Goal: Task Accomplishment & Management: Complete application form

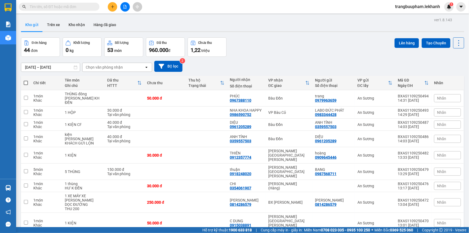
click at [112, 3] on button at bounding box center [112, 6] width 9 height 9
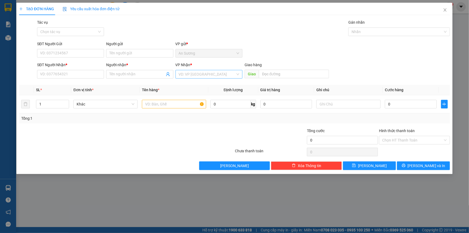
click at [187, 74] on input "search" at bounding box center [207, 74] width 57 height 8
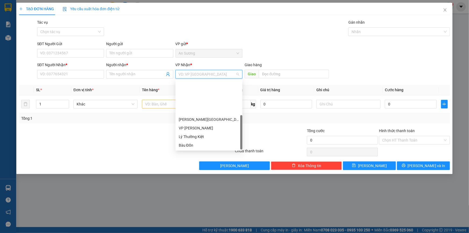
scroll to position [43, 0]
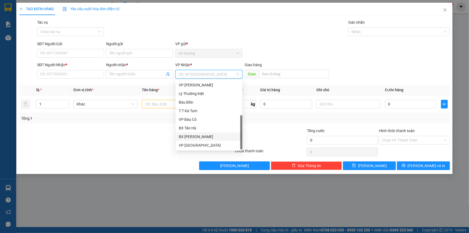
drag, startPoint x: 201, startPoint y: 136, endPoint x: 167, endPoint y: 114, distance: 40.7
click at [202, 136] on div "BX [PERSON_NAME]" at bounding box center [209, 137] width 61 height 6
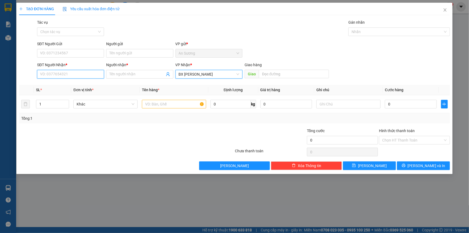
drag, startPoint x: 72, startPoint y: 77, endPoint x: 84, endPoint y: 65, distance: 16.9
click at [73, 76] on input "SĐT Người Nhận *" at bounding box center [70, 74] width 67 height 9
click at [53, 88] on div "0911330539 - thắng" at bounding box center [70, 85] width 67 height 9
type input "0911330539"
type input "thắng"
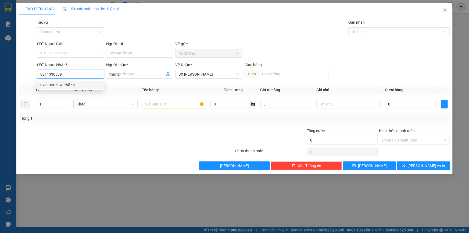
type input "100.000"
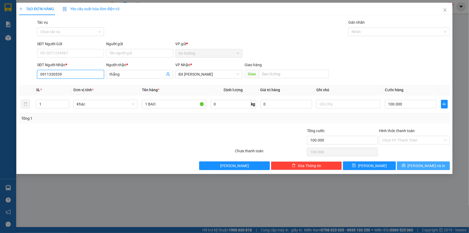
type input "0911330539"
click at [414, 169] on button "[PERSON_NAME] và In" at bounding box center [423, 165] width 53 height 9
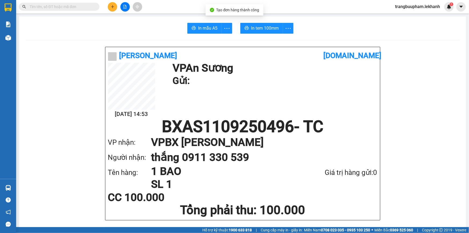
click at [264, 26] on span "In tem 100mm" at bounding box center [265, 28] width 28 height 7
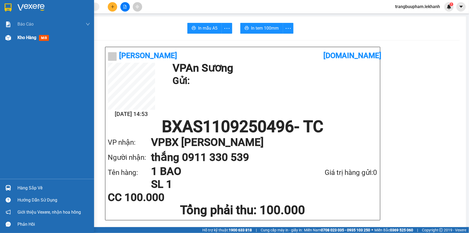
click at [17, 40] on div "Kho hàng mới" at bounding box center [47, 37] width 94 height 13
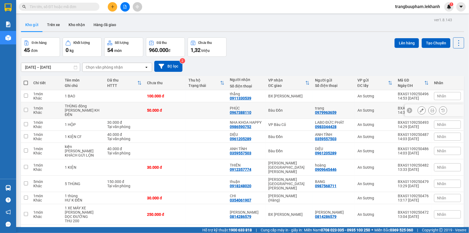
click at [182, 102] on td "50.000 đ" at bounding box center [164, 110] width 41 height 16
checkbox input "true"
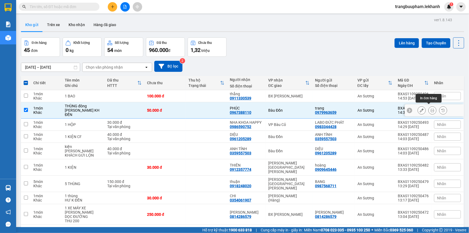
click at [431, 108] on icon at bounding box center [433, 110] width 4 height 4
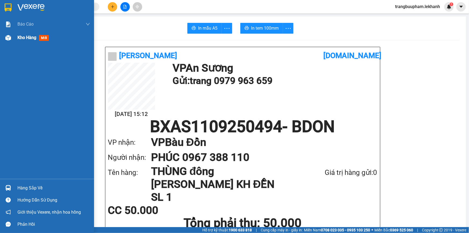
click at [29, 37] on span "Kho hàng" at bounding box center [26, 37] width 19 height 5
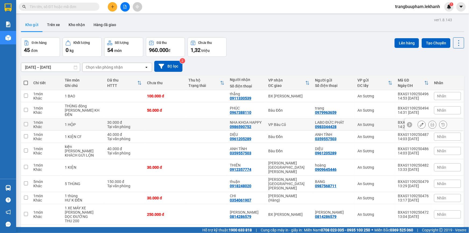
click at [208, 120] on td at bounding box center [206, 125] width 41 height 12
checkbox input "true"
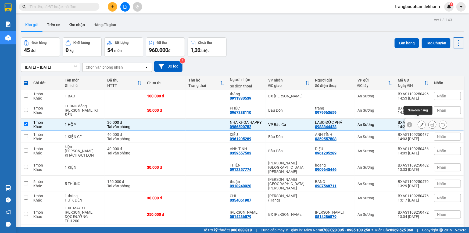
click at [429, 120] on button at bounding box center [433, 124] width 8 height 9
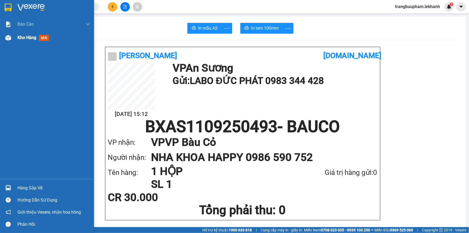
click at [27, 41] on div "Kho hàng mới" at bounding box center [53, 37] width 73 height 13
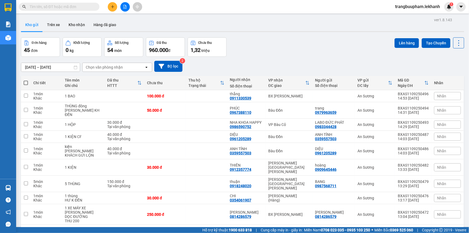
click at [112, 8] on icon "plus" at bounding box center [113, 7] width 4 height 4
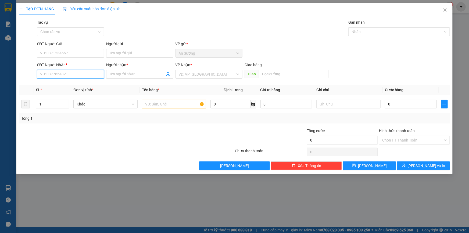
drag, startPoint x: 70, startPoint y: 74, endPoint x: 147, endPoint y: 82, distance: 77.3
click at [70, 74] on input "SĐT Người Nhận *" at bounding box center [70, 74] width 67 height 9
click at [193, 80] on div "[PERSON_NAME] * VD: VP [GEOGRAPHIC_DATA]" at bounding box center [209, 71] width 67 height 19
click at [201, 73] on input "search" at bounding box center [207, 74] width 57 height 8
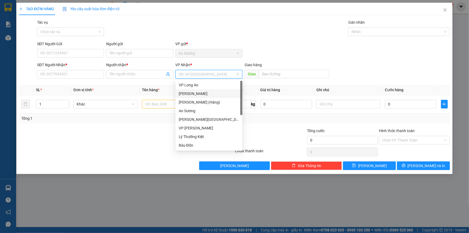
scroll to position [43, 0]
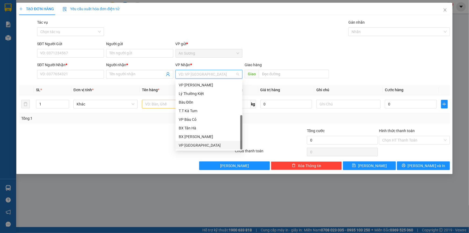
click at [200, 146] on div "VP [GEOGRAPHIC_DATA]" at bounding box center [209, 145] width 61 height 6
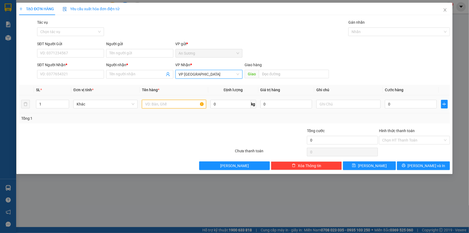
click at [152, 102] on input "text" at bounding box center [174, 104] width 64 height 9
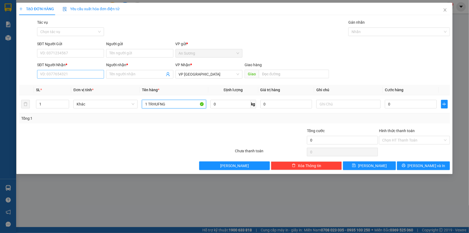
type input "1 TRHUFNG"
click at [57, 74] on input "SĐT Người Nhận *" at bounding box center [70, 74] width 67 height 9
type input "0978032777"
click at [115, 71] on input "Người nhận *" at bounding box center [136, 74] width 55 height 6
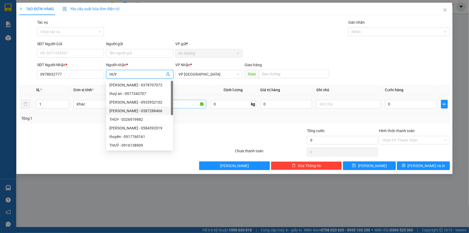
type input "HUY"
click at [182, 105] on input "1 TRHUFNG" at bounding box center [174, 104] width 64 height 9
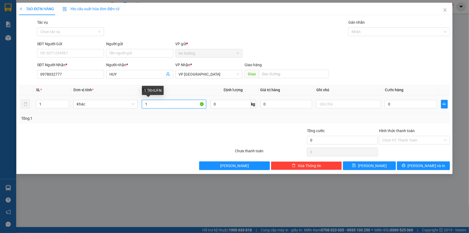
type input "1"
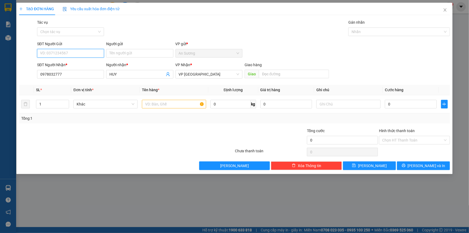
click at [76, 57] on input "SĐT Người Gửi" at bounding box center [70, 53] width 67 height 9
type input "0938006065"
click at [128, 53] on input "Người gửi" at bounding box center [139, 53] width 67 height 9
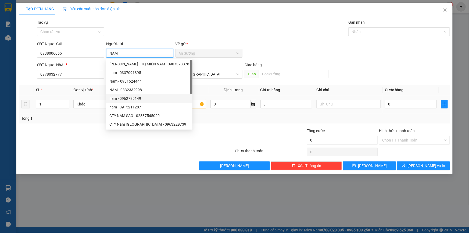
type input "NAM"
click at [198, 105] on input "text" at bounding box center [174, 104] width 64 height 9
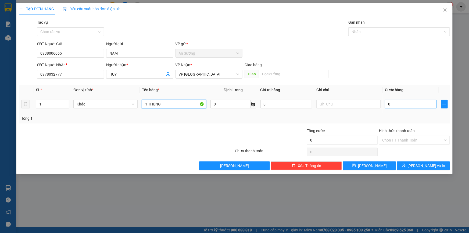
type input "1 THÙNG"
click at [402, 104] on input "0" at bounding box center [411, 104] width 52 height 9
type input "3"
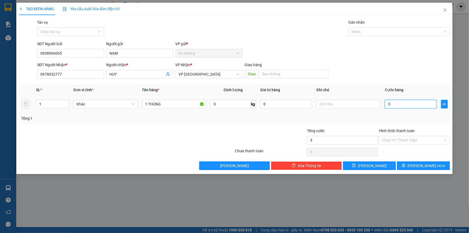
type input "30"
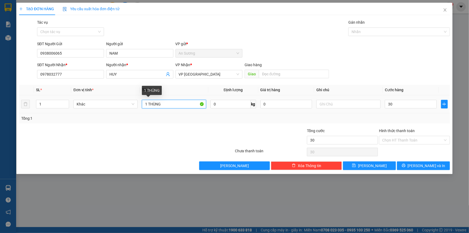
click at [162, 107] on input "1 THÙNG" at bounding box center [174, 104] width 64 height 9
type input "30.000"
type input "1 THÙNG BÁNH"
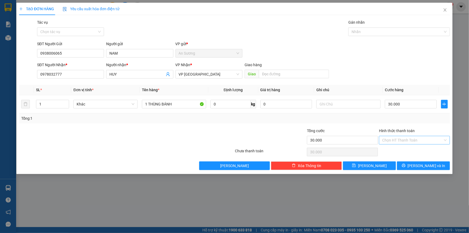
click at [398, 138] on input "Hình thức thanh toán" at bounding box center [412, 140] width 61 height 8
click at [394, 152] on div "Tại văn phòng" at bounding box center [414, 151] width 65 height 6
type input "0"
click at [412, 167] on button "[PERSON_NAME] và In" at bounding box center [423, 165] width 53 height 9
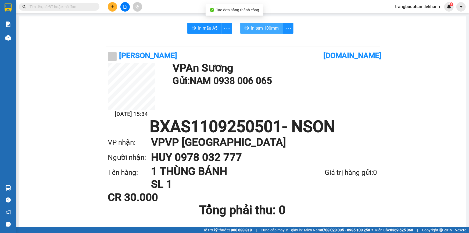
click at [269, 30] on span "In tem 100mm" at bounding box center [265, 28] width 28 height 7
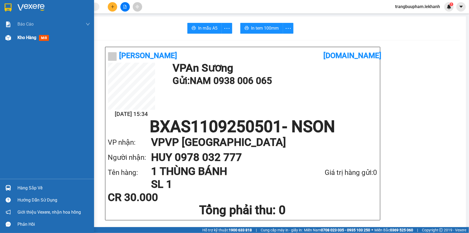
click at [27, 40] on span "Kho hàng" at bounding box center [26, 37] width 19 height 5
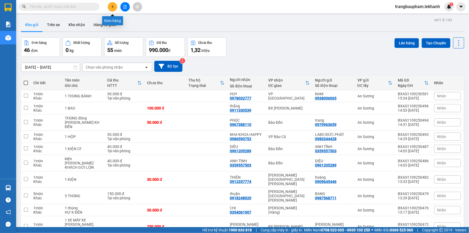
click at [111, 5] on icon "plus" at bounding box center [113, 7] width 4 height 4
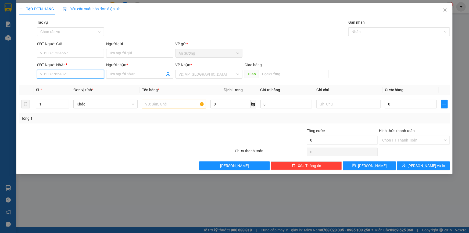
click at [90, 76] on input "SĐT Người Nhận *" at bounding box center [70, 74] width 67 height 9
click at [128, 75] on input "Người nhận *" at bounding box center [136, 74] width 55 height 6
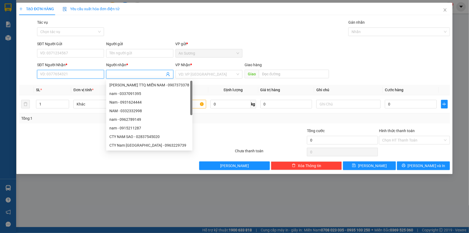
click at [78, 76] on input "SĐT Người Nhận *" at bounding box center [70, 74] width 67 height 9
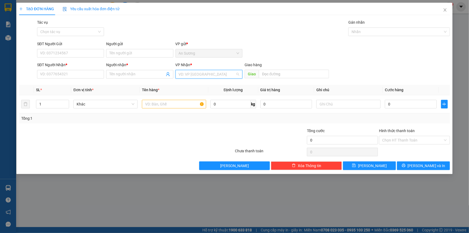
click at [179, 73] on input "search" at bounding box center [207, 74] width 57 height 8
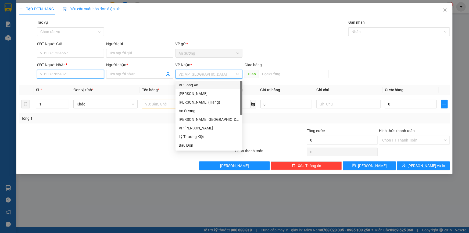
click at [86, 77] on input "SĐT Người Nhận *" at bounding box center [70, 74] width 67 height 9
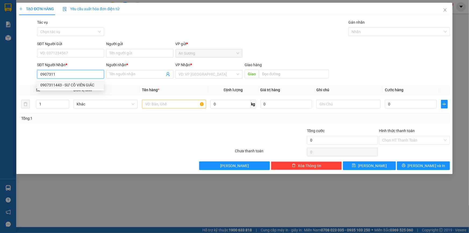
click at [64, 82] on div "0907311443 - SƯ CÔ VIÊN GIÁC" at bounding box center [70, 85] width 61 height 6
type input "0907311443"
type input "SƯ CÔ VIÊN GIÁC"
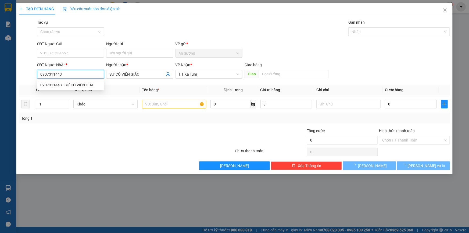
type input "120.000"
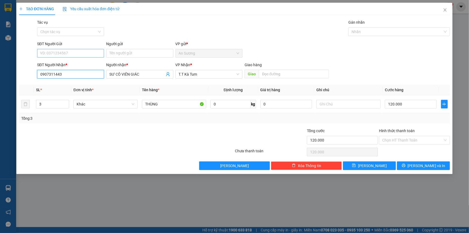
type input "0907311443"
click at [66, 53] on input "SĐT Người Gửi" at bounding box center [70, 53] width 67 height 9
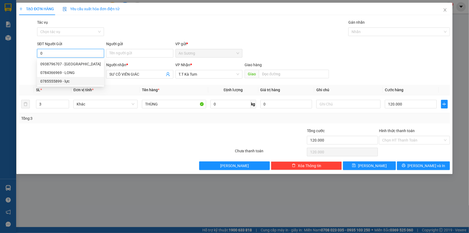
click at [68, 81] on div "0785555899 - lực" at bounding box center [70, 81] width 61 height 6
type input "0785555899"
type input "lực"
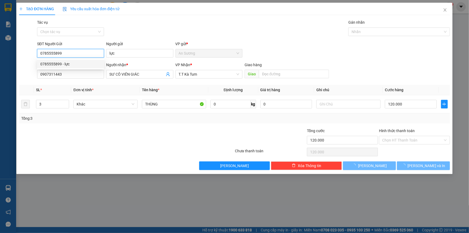
type input "50.000"
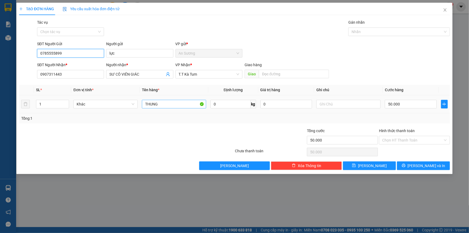
type input "0785555899"
drag, startPoint x: 164, startPoint y: 105, endPoint x: 121, endPoint y: 103, distance: 43.4
click at [121, 105] on tr "1 Khác THUNG 0 kg 0 50.000" at bounding box center [234, 104] width 431 height 18
type input "1 THÙNG"
click at [407, 110] on td "50.000" at bounding box center [411, 104] width 56 height 18
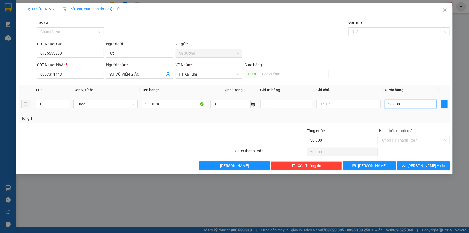
click at [407, 106] on input "50.000" at bounding box center [411, 104] width 52 height 9
type input "4"
type input "40"
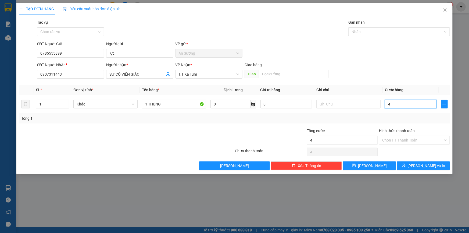
type input "40"
click at [422, 165] on span "[PERSON_NAME] và In" at bounding box center [427, 166] width 38 height 6
type input "40.000"
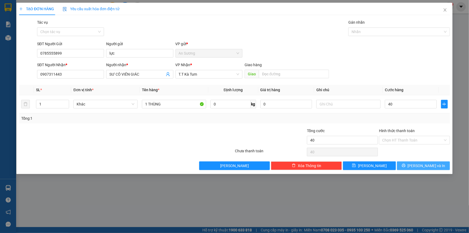
type input "40.000"
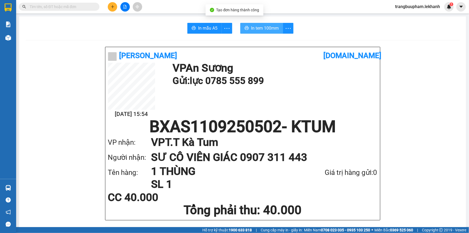
click at [242, 25] on button "In tem 100mm" at bounding box center [261, 28] width 43 height 11
click at [76, 7] on input "text" at bounding box center [61, 7] width 63 height 6
click at [113, 8] on icon "plus" at bounding box center [113, 7] width 4 height 4
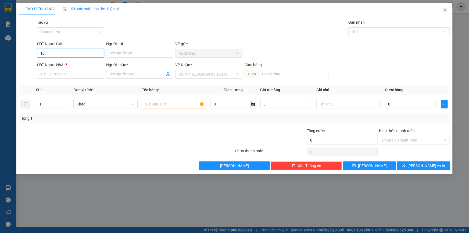
type input "1"
click at [67, 63] on div "0915999010 - LABO ĐÔNG [PERSON_NAME]" at bounding box center [77, 64] width 75 height 6
type input "0915999010"
type input "LABO ĐÔNG [PERSON_NAME]"
type input "0976627422"
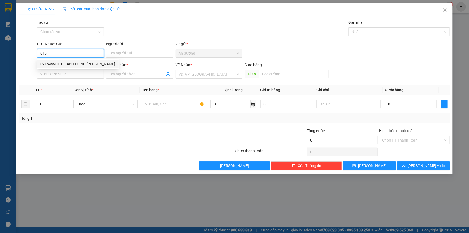
type input "NHA [PERSON_NAME] SÀI GÒN [GEOGRAPHIC_DATA]"
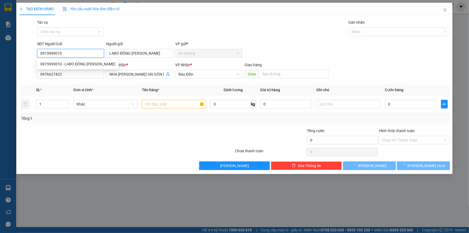
type input "30.000"
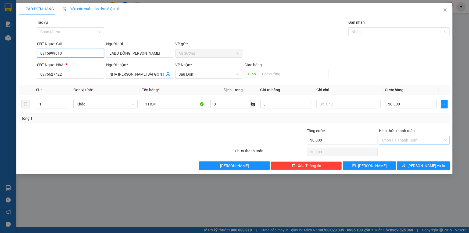
type input "0915999010"
click at [412, 140] on input "Hình thức thanh toán" at bounding box center [412, 140] width 61 height 8
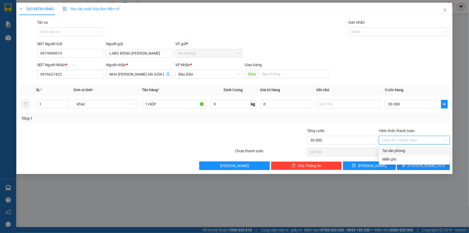
click at [409, 151] on div "Tại văn phòng" at bounding box center [414, 151] width 65 height 6
type input "0"
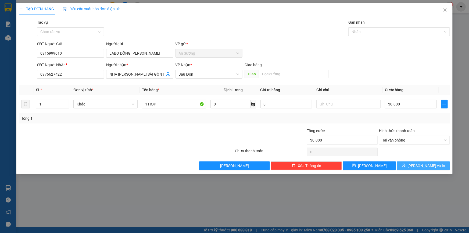
click at [418, 165] on button "[PERSON_NAME] và In" at bounding box center [423, 165] width 53 height 9
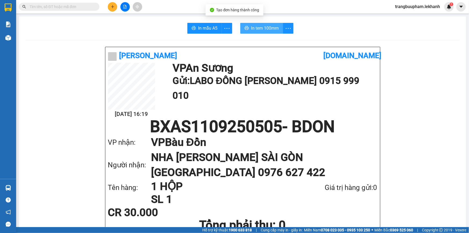
click at [256, 32] on button "In tem 100mm" at bounding box center [261, 28] width 43 height 11
click at [112, 6] on icon "plus" at bounding box center [112, 6] width 0 height 3
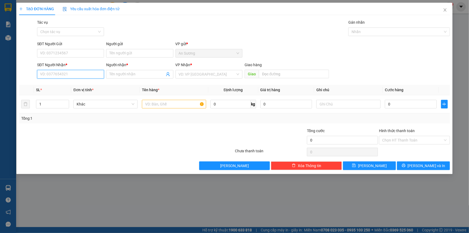
click at [52, 75] on input "SĐT Người Nhận *" at bounding box center [70, 74] width 67 height 9
click at [69, 76] on input "0983731" at bounding box center [70, 74] width 67 height 9
type input "0983731238"
click at [67, 85] on div "0983731238 - [PERSON_NAME]" at bounding box center [70, 85] width 61 height 6
type input "duy"
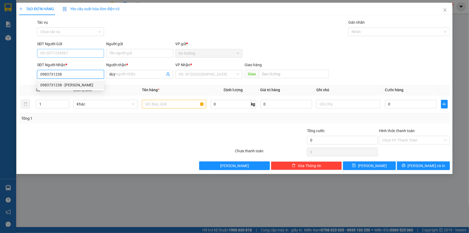
type input "30.000"
type input "0983731238"
click at [78, 53] on input "SĐT Người Gửi" at bounding box center [70, 53] width 67 height 9
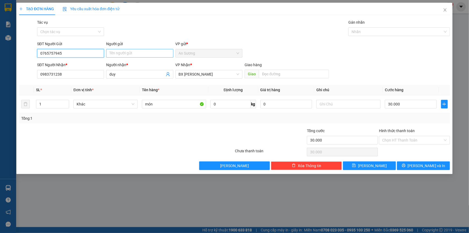
type input "0765757945"
click at [140, 54] on input "Người gửi" at bounding box center [139, 53] width 67 height 9
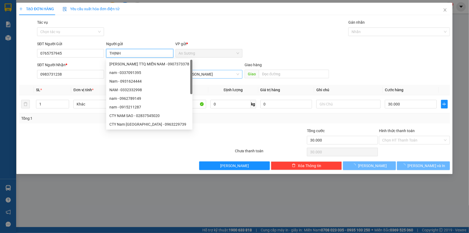
click at [218, 76] on span "BX [PERSON_NAME]" at bounding box center [209, 74] width 61 height 8
type input "THỊNH"
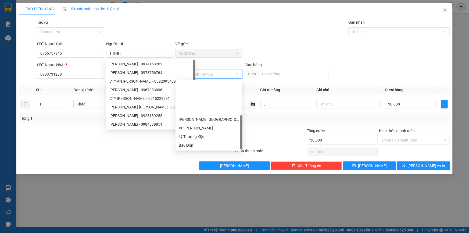
scroll to position [43, 0]
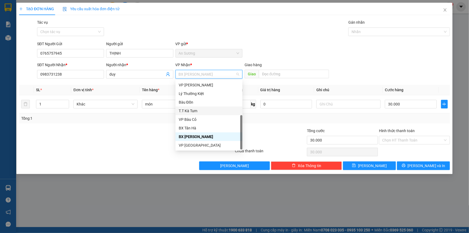
click at [202, 110] on div "T.T Kà Tum" at bounding box center [209, 111] width 61 height 6
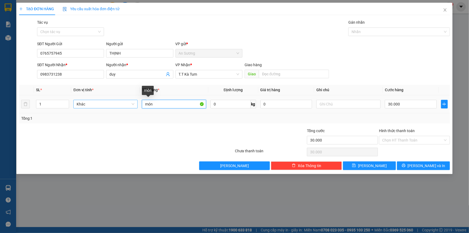
drag, startPoint x: 158, startPoint y: 104, endPoint x: 136, endPoint y: 104, distance: 21.8
click at [136, 104] on tr "1 Khác món 0 kg 0 30.000" at bounding box center [234, 104] width 431 height 18
type input "1 MÓN [PERSON_NAME]"
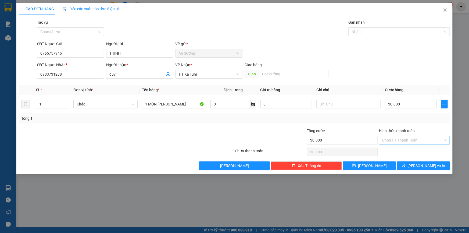
click at [410, 140] on input "Hình thức thanh toán" at bounding box center [412, 140] width 61 height 8
click at [401, 147] on div "Tại văn phòng" at bounding box center [414, 150] width 71 height 9
type input "0"
click at [406, 165] on icon "printer" at bounding box center [403, 165] width 3 height 3
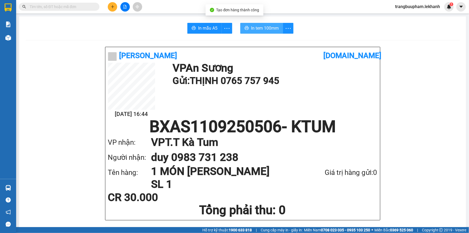
click at [269, 29] on span "In tem 100mm" at bounding box center [265, 28] width 28 height 7
click at [112, 5] on icon "plus" at bounding box center [113, 7] width 4 height 4
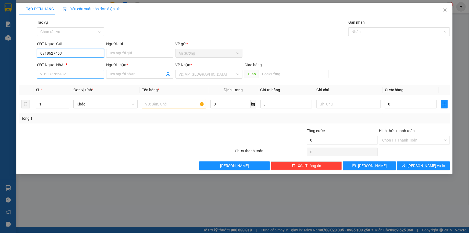
type input "0918627463"
click at [59, 73] on input "SĐT Người Nhận *" at bounding box center [70, 74] width 67 height 9
click at [80, 53] on input "0918627463" at bounding box center [70, 53] width 67 height 9
click at [131, 52] on input "Người gửi" at bounding box center [139, 53] width 67 height 9
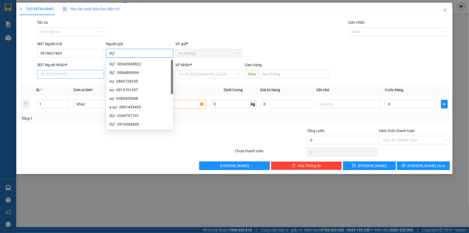
type input "SỰ"
click at [52, 73] on input "SĐT Người Nhận *" at bounding box center [70, 74] width 67 height 9
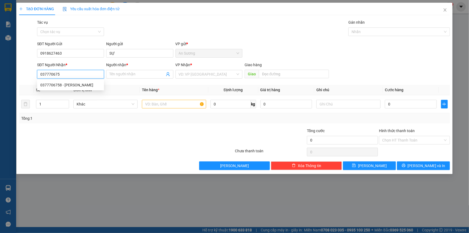
type input "0377706758"
click at [58, 85] on div "0377706758 - [PERSON_NAME]" at bounding box center [70, 85] width 61 height 6
type input "THANH"
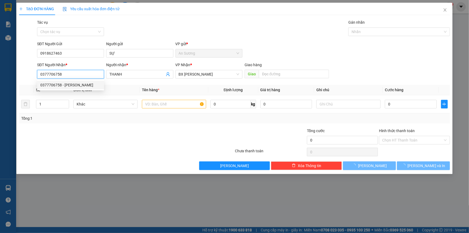
type input "30.000"
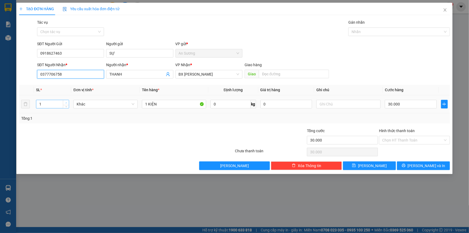
type input "0377706758"
type input "2"
click at [67, 102] on icon "up" at bounding box center [66, 103] width 2 height 2
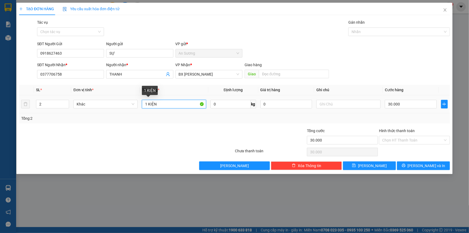
drag, startPoint x: 164, startPoint y: 102, endPoint x: 106, endPoint y: 111, distance: 59.2
click at [106, 111] on tr "2 Khác 1 KIỆN 0 kg 0 30.000" at bounding box center [234, 104] width 431 height 18
type input "2 KIỆN MOUTER"
click at [414, 109] on div "30.000" at bounding box center [411, 104] width 52 height 11
click at [412, 107] on input "30.000" at bounding box center [411, 104] width 52 height 9
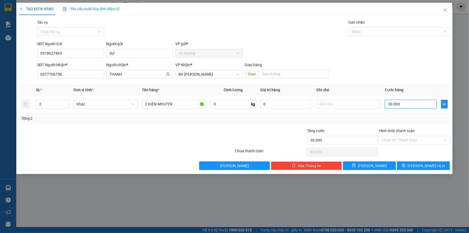
type input "1"
type input "15"
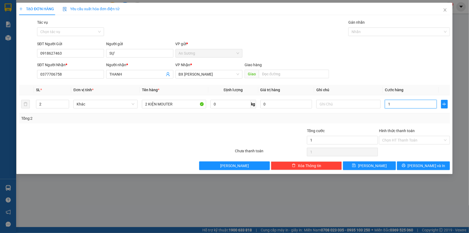
type input "15"
type input "150"
type input "150.000"
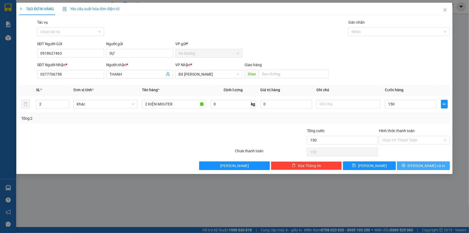
type input "150.000"
click at [427, 166] on span "[PERSON_NAME] và In" at bounding box center [427, 166] width 38 height 6
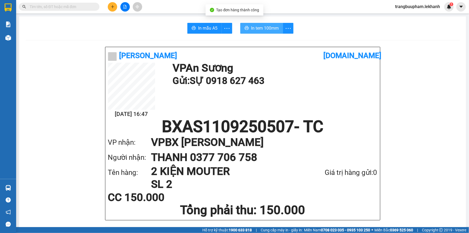
click at [260, 31] on span "In tem 100mm" at bounding box center [265, 28] width 28 height 7
click at [106, 5] on div at bounding box center [125, 6] width 40 height 9
click at [111, 7] on icon "plus" at bounding box center [113, 7] width 4 height 4
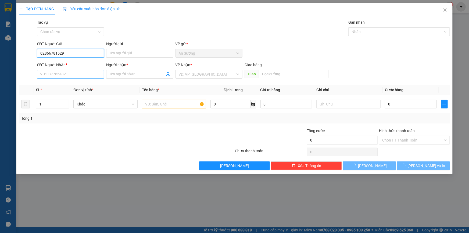
type input "02866781529"
click at [75, 78] on input "SĐT Người Nhận *" at bounding box center [70, 74] width 67 height 9
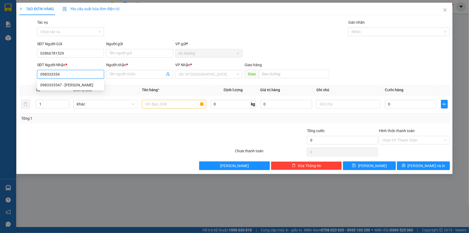
type input "0983333547"
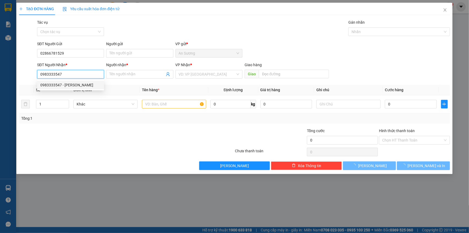
click at [90, 85] on div "0983333547 - [PERSON_NAME]" at bounding box center [70, 85] width 61 height 6
type input "[PERSON_NAME]"
type input "30.000"
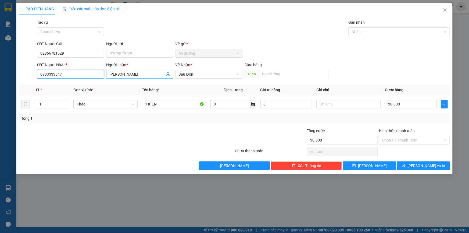
type input "0983333547"
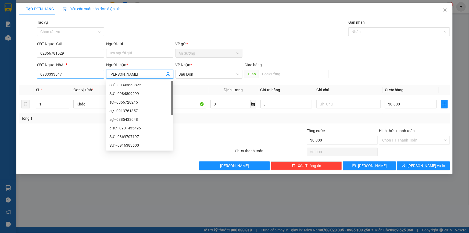
drag, startPoint x: 149, startPoint y: 74, endPoint x: 102, endPoint y: 72, distance: 47.1
click at [103, 75] on div "SĐT Người [PERSON_NAME] * 0983333547 Người [PERSON_NAME] * [PERSON_NAME] hưng […" at bounding box center [243, 71] width 415 height 19
type input "HƯNG"
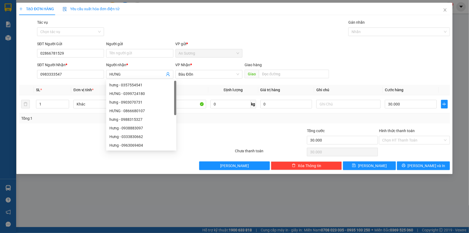
click at [130, 48] on div "Người gửi" at bounding box center [139, 45] width 67 height 8
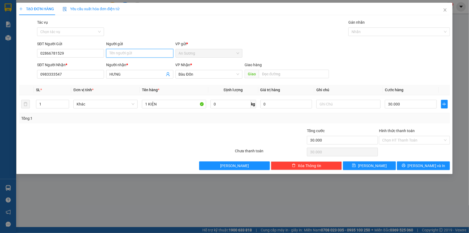
click at [118, 56] on input "Người gửi" at bounding box center [139, 53] width 67 height 9
type input "TÂN [PERSON_NAME]"
click at [184, 104] on input "1 KIỆN" at bounding box center [174, 104] width 64 height 9
type input "1 [PERSON_NAME] [PERSON_NAME]"
click at [412, 141] on input "Hình thức thanh toán" at bounding box center [412, 140] width 61 height 8
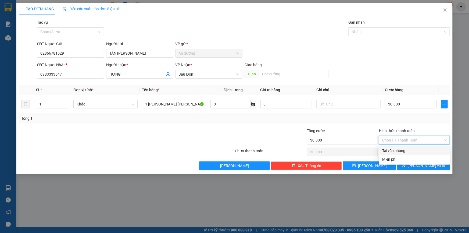
click at [402, 151] on div "Tại văn phòng" at bounding box center [414, 151] width 65 height 6
type input "0"
click at [419, 168] on button "[PERSON_NAME] và In" at bounding box center [423, 165] width 53 height 9
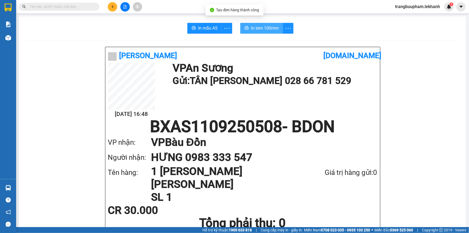
click at [256, 29] on span "In tem 100mm" at bounding box center [265, 28] width 28 height 7
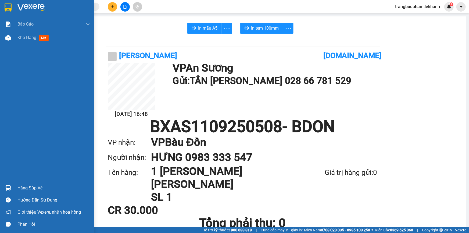
drag, startPoint x: 23, startPoint y: 41, endPoint x: 70, endPoint y: 75, distance: 58.0
click at [23, 41] on div "Kho hàng mới" at bounding box center [53, 37] width 73 height 13
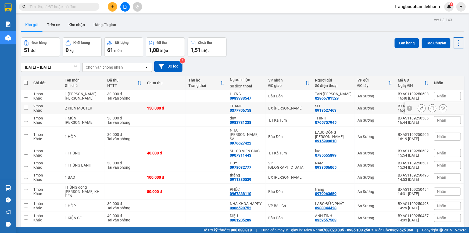
click at [187, 108] on td at bounding box center [206, 108] width 41 height 12
checkbox input "true"
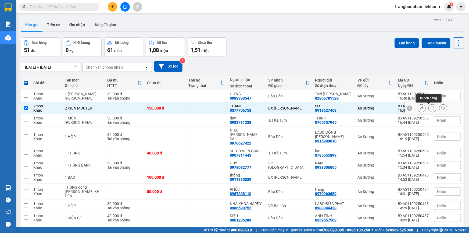
click at [431, 109] on icon at bounding box center [433, 108] width 4 height 4
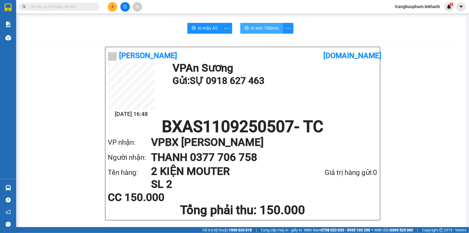
click at [274, 31] on span "In tem 100mm" at bounding box center [265, 28] width 28 height 7
click at [254, 30] on span "In tem 100mm" at bounding box center [265, 28] width 28 height 7
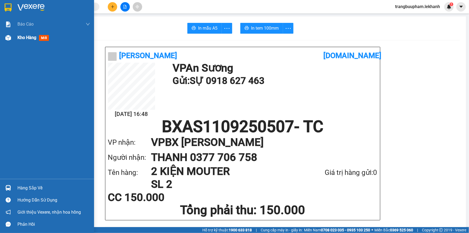
click at [33, 39] on span "Kho hàng" at bounding box center [26, 37] width 19 height 5
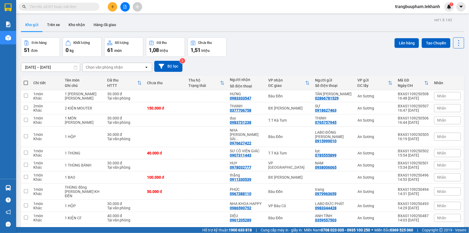
click at [82, 8] on input "text" at bounding box center [61, 7] width 63 height 6
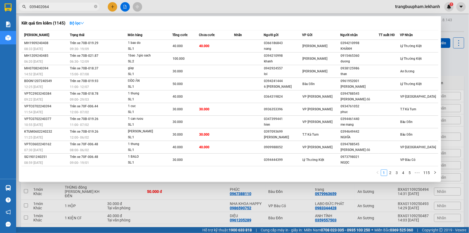
type input "0394020643"
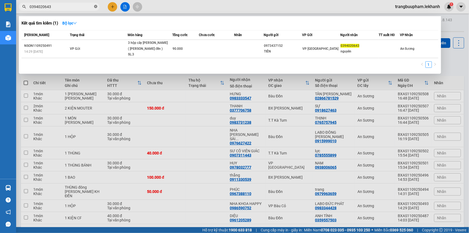
click at [97, 6] on icon "close-circle" at bounding box center [95, 6] width 3 height 3
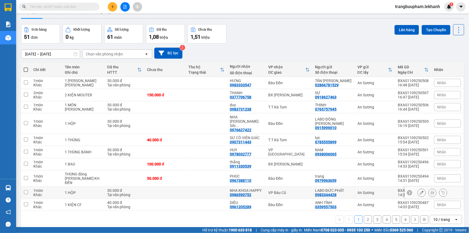
scroll to position [24, 0]
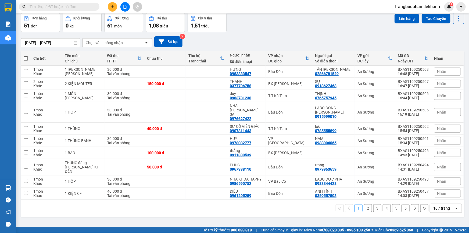
click at [366, 204] on button "2" at bounding box center [368, 208] width 8 height 8
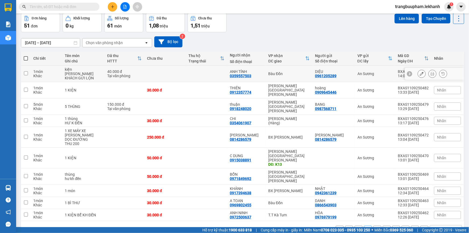
click at [113, 75] on div "Tại văn phòng" at bounding box center [124, 76] width 34 height 4
checkbox input "true"
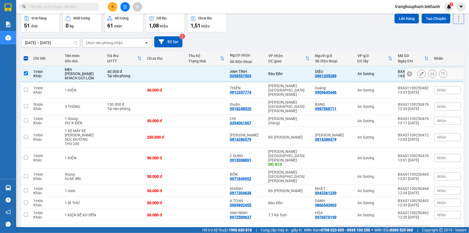
click at [431, 74] on icon at bounding box center [433, 74] width 4 height 4
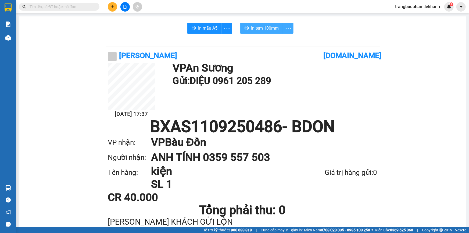
drag, startPoint x: 287, startPoint y: 24, endPoint x: 266, endPoint y: 26, distance: 21.6
click at [287, 24] on button "button" at bounding box center [288, 28] width 11 height 11
click at [261, 27] on span "In tem 100mm" at bounding box center [265, 28] width 28 height 7
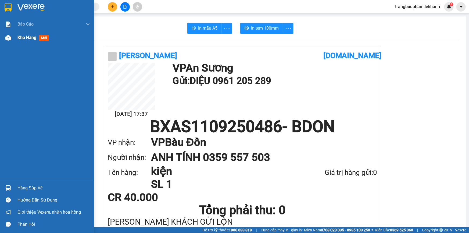
click at [28, 33] on div "Kho hàng mới" at bounding box center [53, 37] width 73 height 13
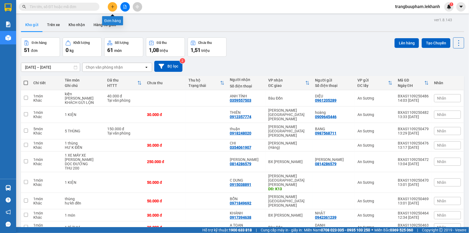
click at [111, 6] on icon "plus" at bounding box center [113, 7] width 4 height 4
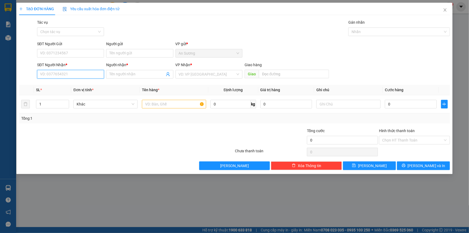
click at [73, 73] on input "SĐT Người Nhận *" at bounding box center [70, 74] width 67 height 9
type input "0967561020"
click at [131, 76] on input "Người nhận *" at bounding box center [136, 74] width 55 height 6
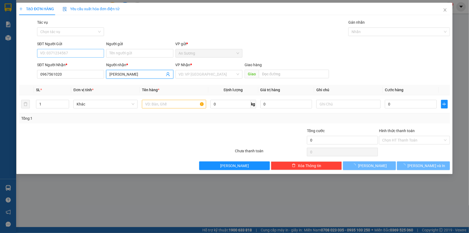
type input "[PERSON_NAME]"
click at [79, 53] on input "SĐT Người Gửi" at bounding box center [70, 53] width 67 height 9
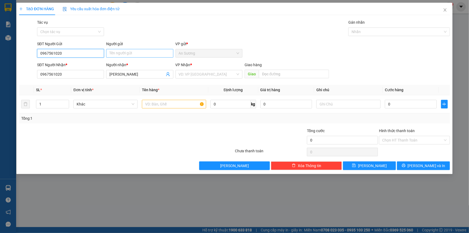
type input "0967561020"
click at [130, 54] on input "Người gửi" at bounding box center [139, 53] width 67 height 9
type input "[PERSON_NAME]"
click at [187, 72] on input "search" at bounding box center [207, 74] width 57 height 8
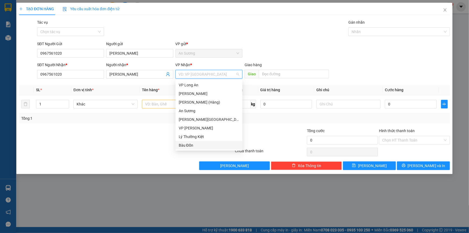
scroll to position [43, 0]
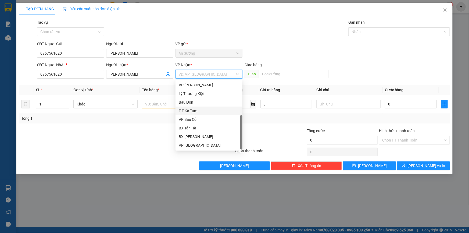
click at [203, 111] on div "T.T Kà Tum" at bounding box center [209, 111] width 61 height 6
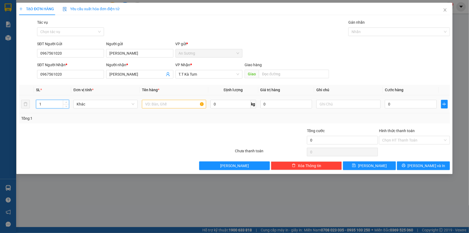
drag, startPoint x: 47, startPoint y: 104, endPoint x: 35, endPoint y: 107, distance: 12.2
click at [35, 107] on td "1" at bounding box center [52, 104] width 37 height 18
type input "2"
click at [165, 103] on input "text" at bounding box center [174, 104] width 64 height 9
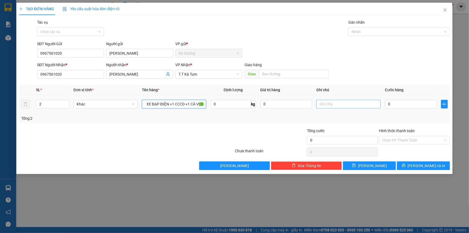
type input "1 XE TAY GA +1 XE ĐẠP ĐIỆN +1 CCCD +1 CÀ VẸT"
click at [327, 106] on input "text" at bounding box center [349, 104] width 64 height 9
type input "MAI ĐI XE TẢI VỀ"
click at [400, 108] on input "0" at bounding box center [411, 104] width 52 height 9
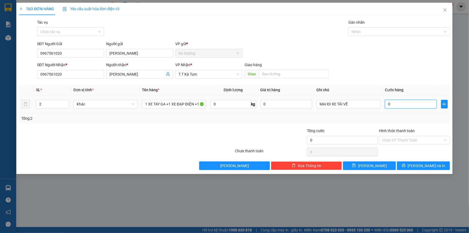
type input "4"
type input "45"
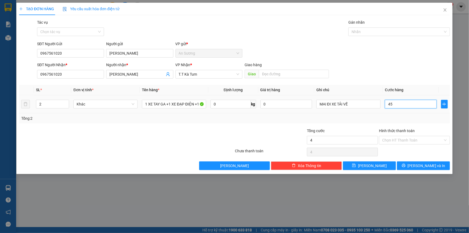
type input "45"
type input "450"
type input "450.000"
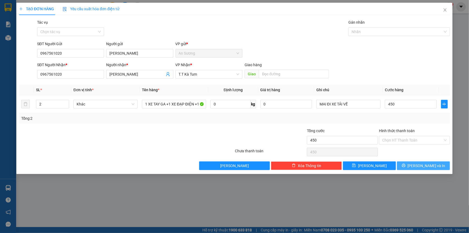
type input "450.000"
click at [421, 164] on span "[PERSON_NAME] và In" at bounding box center [427, 166] width 38 height 6
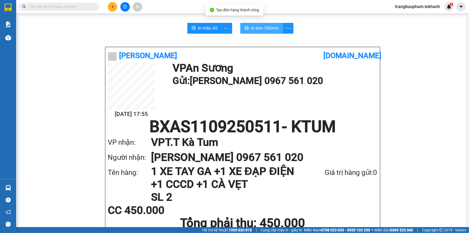
click at [251, 28] on span "In tem 100mm" at bounding box center [265, 28] width 28 height 7
click at [113, 5] on icon "plus" at bounding box center [113, 7] width 4 height 4
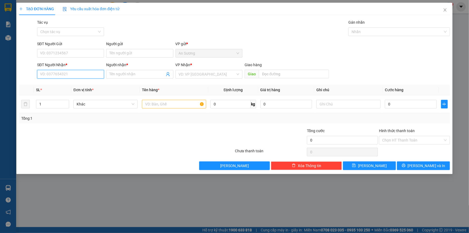
click at [60, 75] on input "SĐT Người Nhận *" at bounding box center [70, 74] width 67 height 9
click at [53, 84] on div "0949032580 - [PERSON_NAME]" at bounding box center [70, 85] width 61 height 6
type input "0949032580"
type input "NGUYÊN"
type input "40.000"
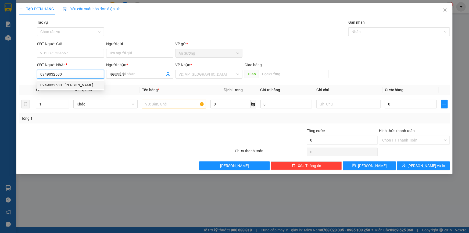
type input "40.000"
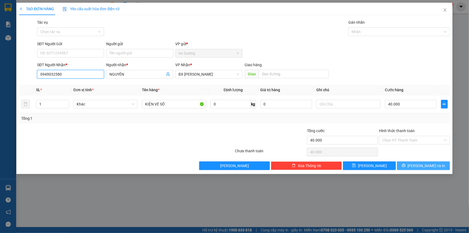
type input "0949032580"
drag, startPoint x: 439, startPoint y: 164, endPoint x: 434, endPoint y: 163, distance: 5.5
click at [440, 164] on button "[PERSON_NAME] và In" at bounding box center [423, 165] width 53 height 9
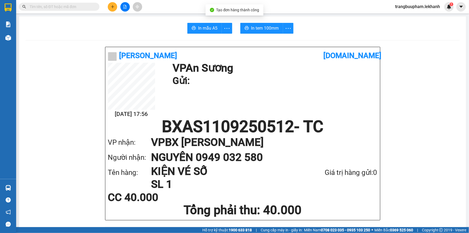
click at [273, 23] on button "In tem 100mm" at bounding box center [261, 28] width 43 height 11
click at [269, 28] on span "In tem 100mm" at bounding box center [265, 28] width 28 height 7
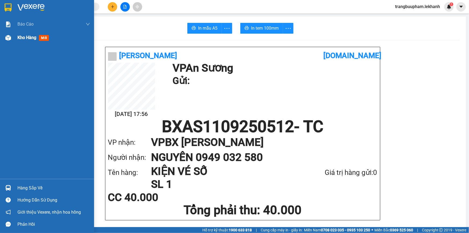
click at [26, 33] on div "Kho hàng mới" at bounding box center [53, 37] width 73 height 13
click at [27, 36] on span "Kho hàng" at bounding box center [26, 37] width 19 height 5
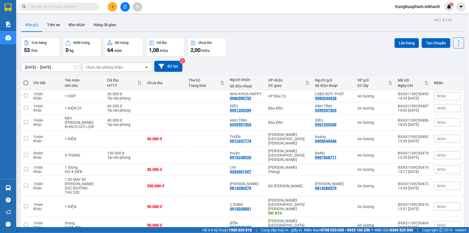
click at [112, 7] on icon "plus" at bounding box center [112, 6] width 3 height 0
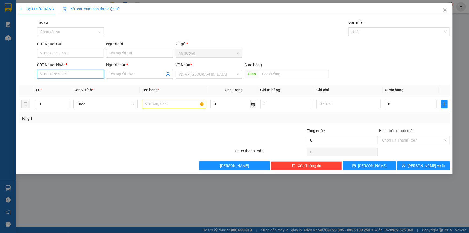
click at [67, 74] on input "SĐT Người Nhận *" at bounding box center [70, 74] width 67 height 9
type input "129726"
click at [72, 70] on input "129726" at bounding box center [70, 74] width 67 height 9
click at [71, 83] on div "0964129726 - TIÊN" at bounding box center [70, 85] width 61 height 6
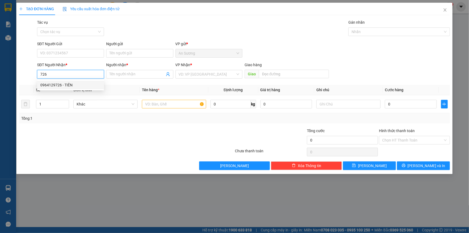
type input "0964129726"
type input "TIÊN"
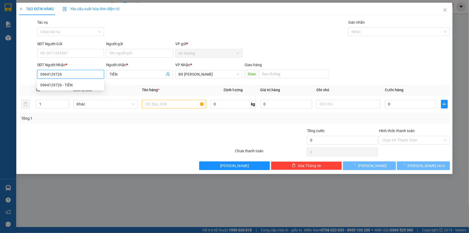
type input "70.000"
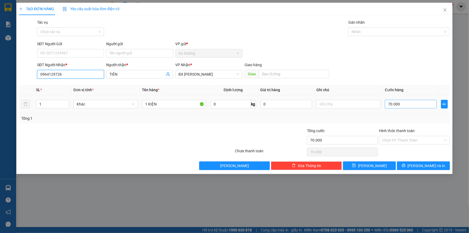
type input "0964129726"
click at [425, 104] on input "70.000" at bounding box center [411, 104] width 52 height 9
type input "5"
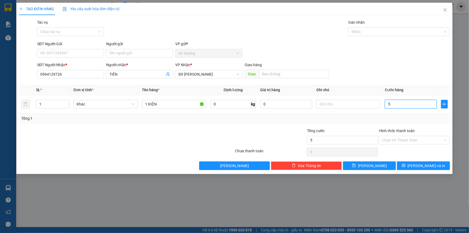
type input "50"
click at [399, 106] on input "50" at bounding box center [411, 104] width 52 height 9
click at [399, 105] on input "50" at bounding box center [411, 104] width 52 height 9
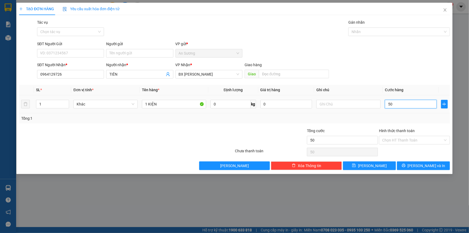
click at [393, 103] on input "50" at bounding box center [411, 104] width 52 height 9
type input "6"
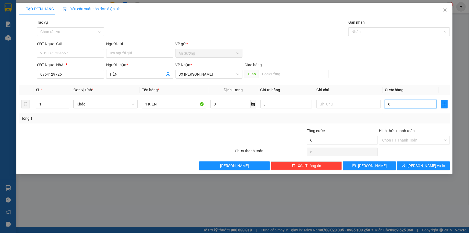
type input "60"
type input "60.000"
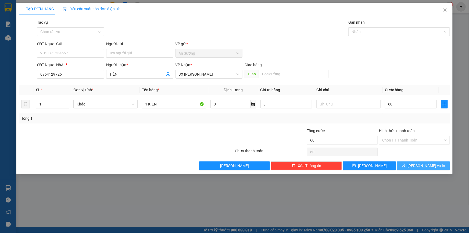
type input "60.000"
click at [421, 164] on span "[PERSON_NAME] và In" at bounding box center [427, 166] width 38 height 6
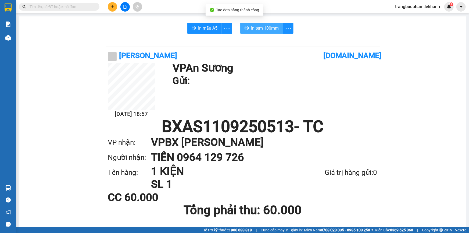
click at [267, 26] on span "In tem 100mm" at bounding box center [265, 28] width 28 height 7
